Goal: Find specific page/section: Find specific page/section

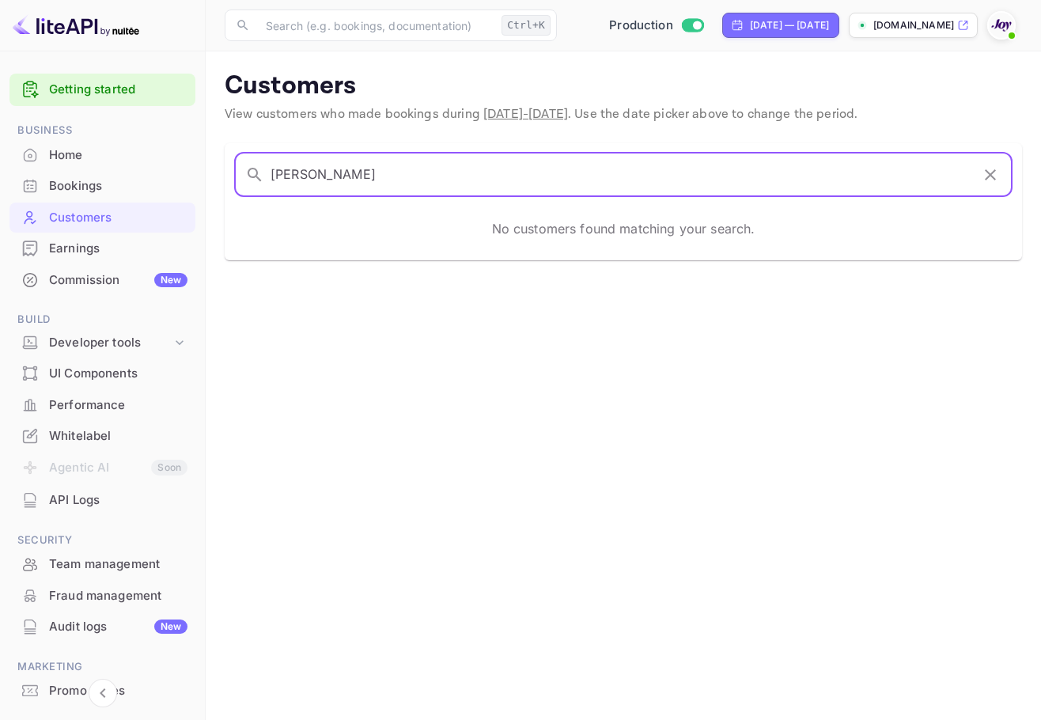
type input "[PERSON_NAME]"
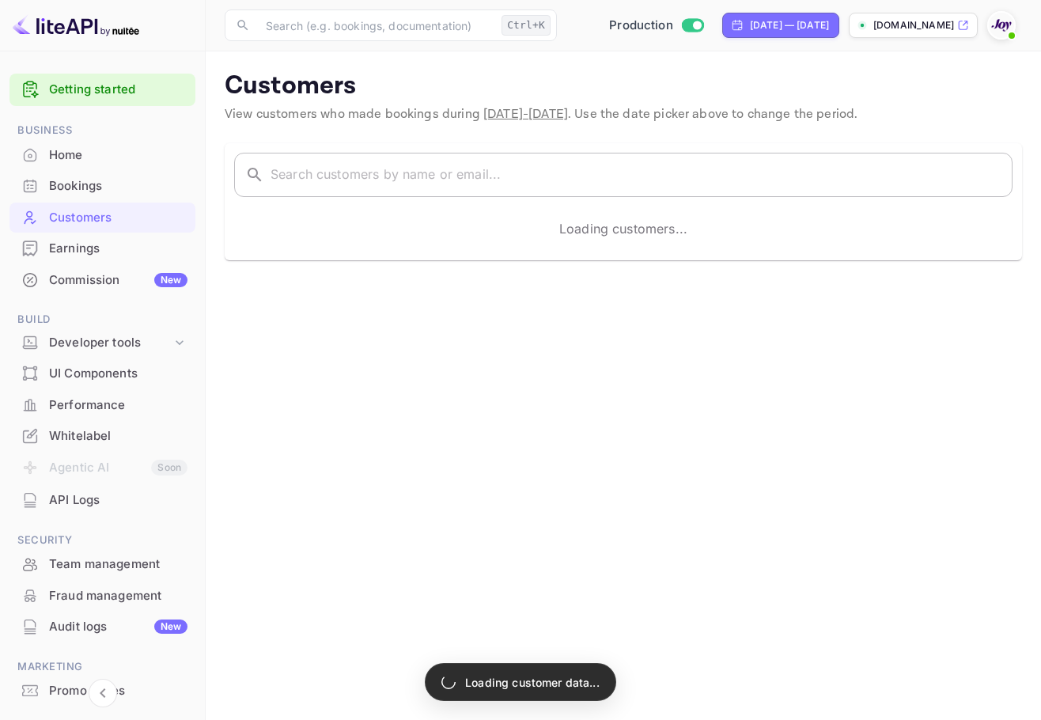
click at [387, 180] on input "text" at bounding box center [642, 175] width 742 height 44
paste input "[PERSON_NAME]"
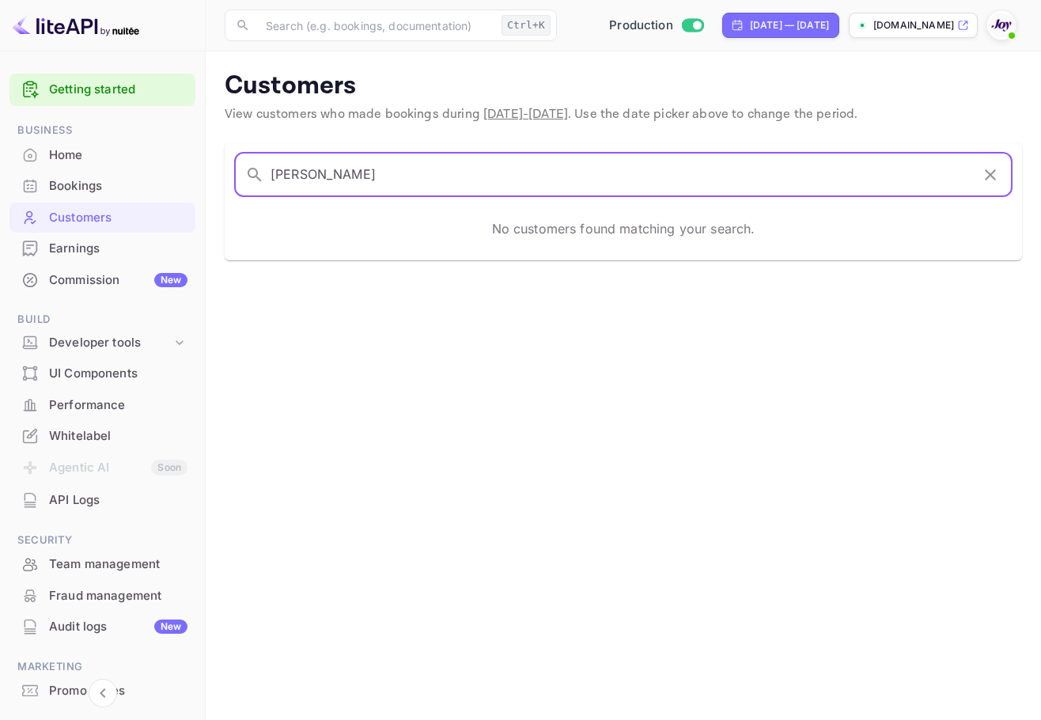
click at [299, 171] on input "[PERSON_NAME]" at bounding box center [621, 175] width 700 height 44
click at [319, 170] on input "[PERSON_NAME]" at bounding box center [621, 175] width 700 height 44
click at [324, 180] on input "[PERSON_NAME]" at bounding box center [621, 175] width 700 height 44
click at [376, 169] on input "[PERSON_NAME]" at bounding box center [621, 175] width 700 height 44
drag, startPoint x: 378, startPoint y: 169, endPoint x: 250, endPoint y: 172, distance: 128.2
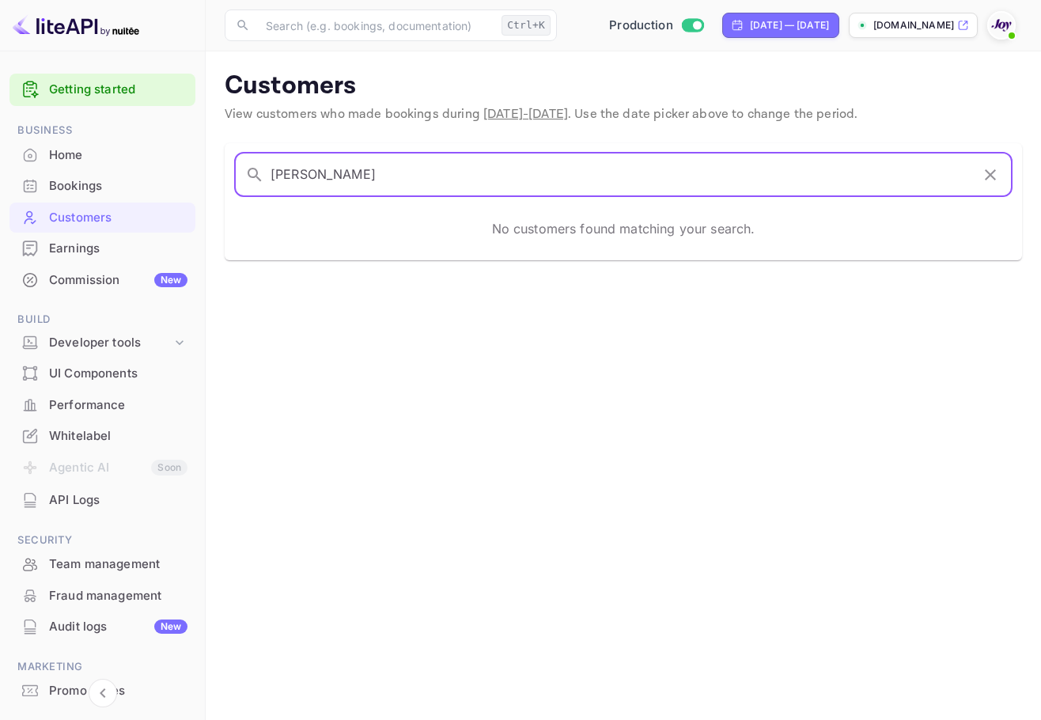
click at [250, 172] on div "​ David Illar ​" at bounding box center [623, 175] width 778 height 44
type input "[PERSON_NAME]"
click at [647, 433] on main "Customers View customers who made bookings during Aug 29 - Sep 28, 2025 . Use t…" at bounding box center [623, 385] width 835 height 668
